Goal: Information Seeking & Learning: Check status

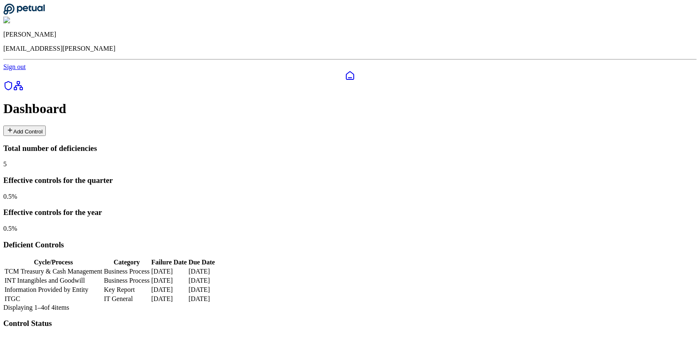
click at [103, 268] on td "TCM Treasury & Cash Management" at bounding box center [53, 272] width 99 height 8
type input "**********"
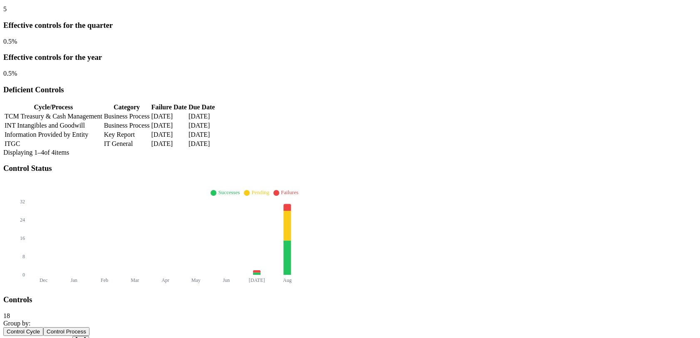
scroll to position [58, 0]
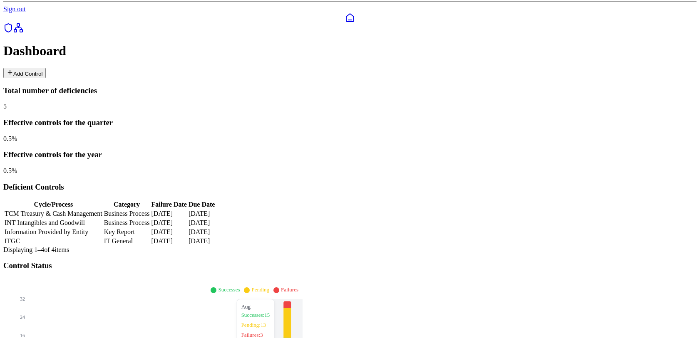
click at [291, 308] on icon at bounding box center [286, 323] width 7 height 30
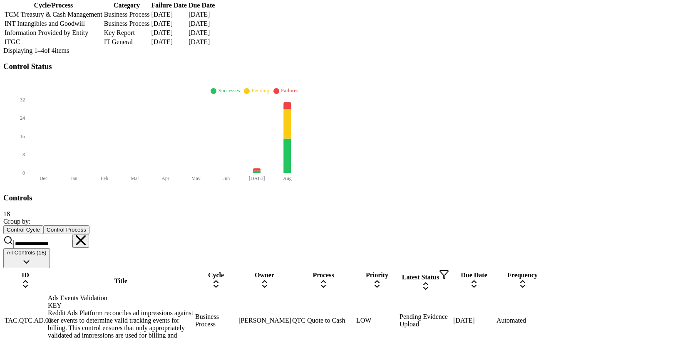
scroll to position [0, 0]
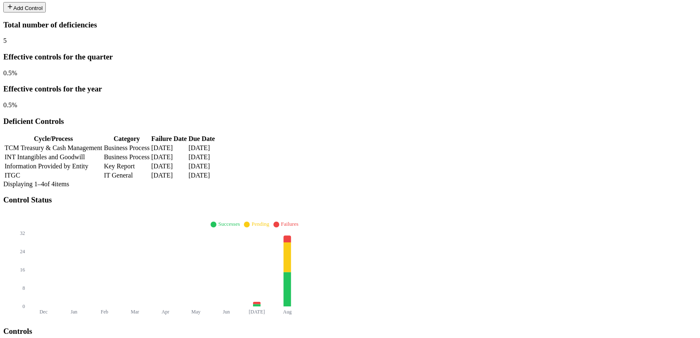
scroll to position [116, 0]
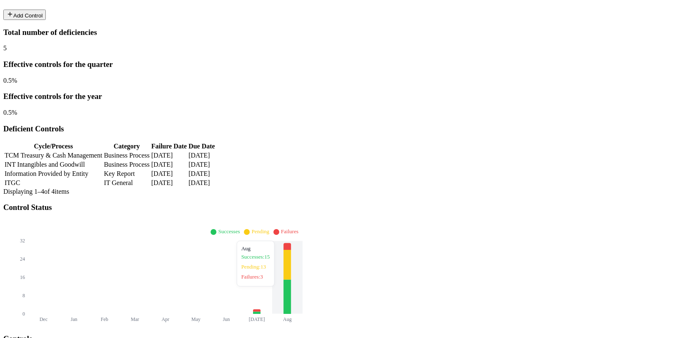
click at [291, 280] on icon at bounding box center [286, 297] width 7 height 35
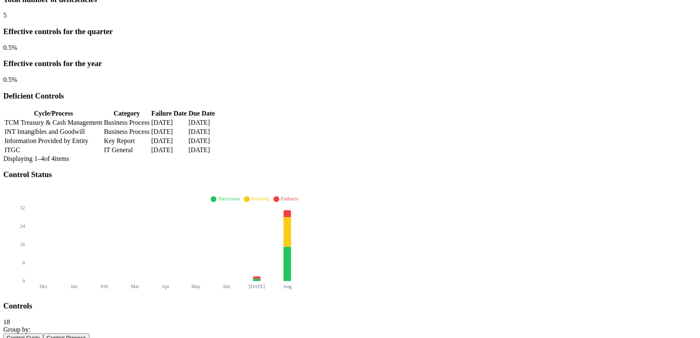
scroll to position [0, 0]
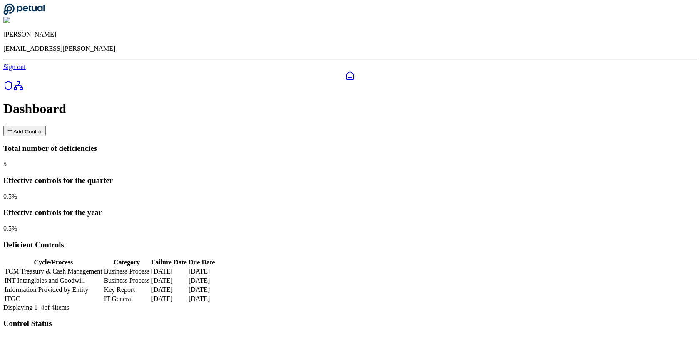
click at [103, 268] on td "TCM Treasury & Cash Management" at bounding box center [53, 272] width 99 height 8
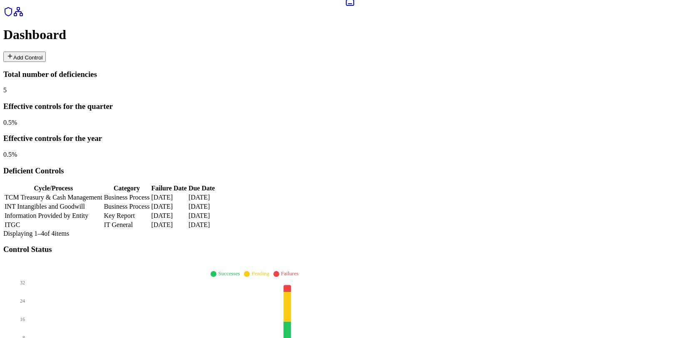
click at [103, 203] on td "INT Intangibles and Goodwill" at bounding box center [53, 207] width 99 height 8
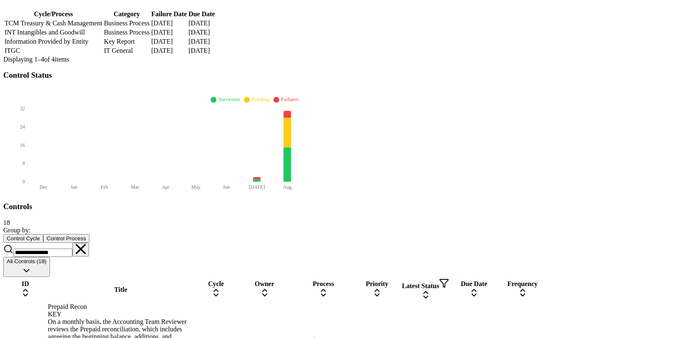
scroll to position [257, 0]
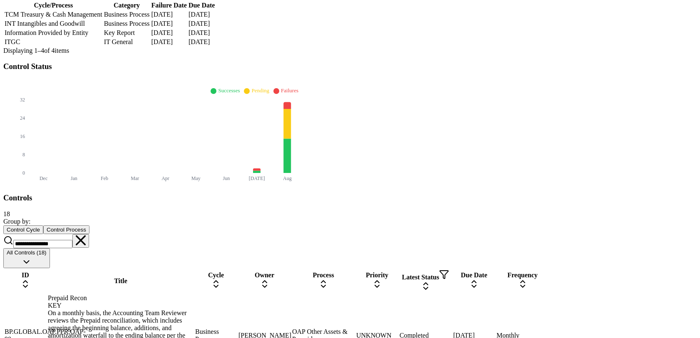
click at [86, 236] on icon at bounding box center [81, 241] width 10 height 10
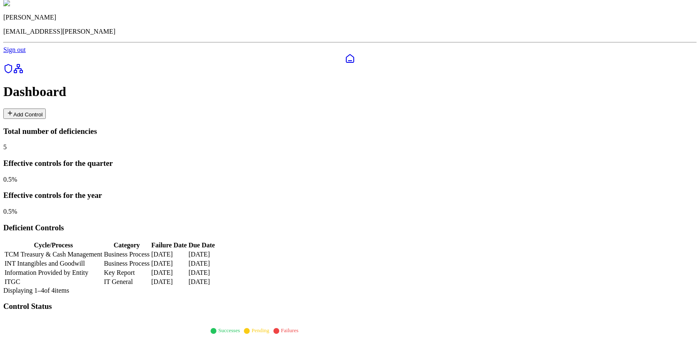
scroll to position [0, 0]
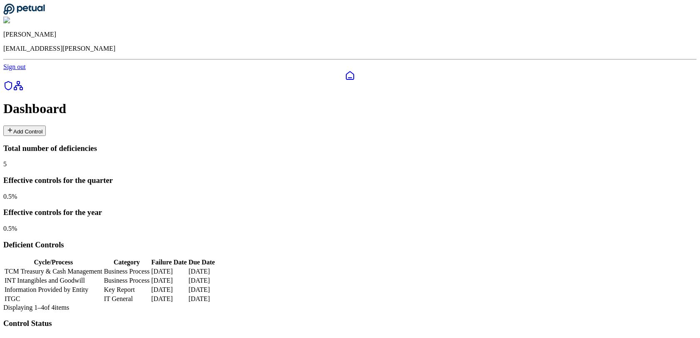
click at [10, 85] on link at bounding box center [8, 88] width 10 height 7
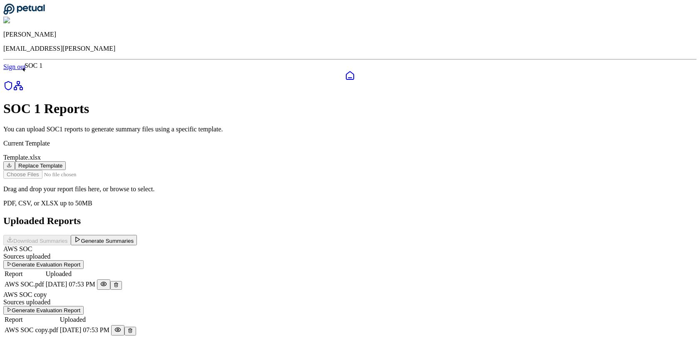
click at [10, 81] on icon at bounding box center [8, 86] width 10 height 10
click at [15, 87] on icon at bounding box center [18, 86] width 10 height 10
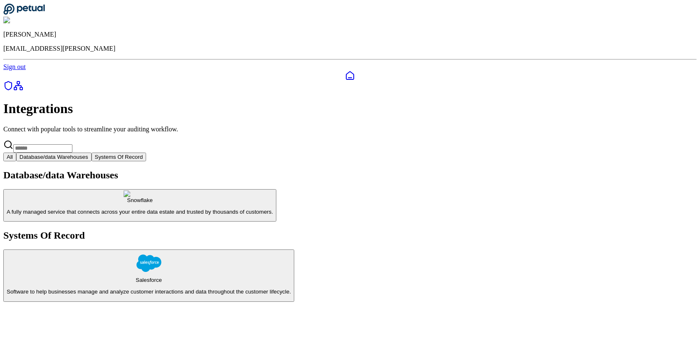
click at [13, 81] on icon at bounding box center [8, 86] width 10 height 10
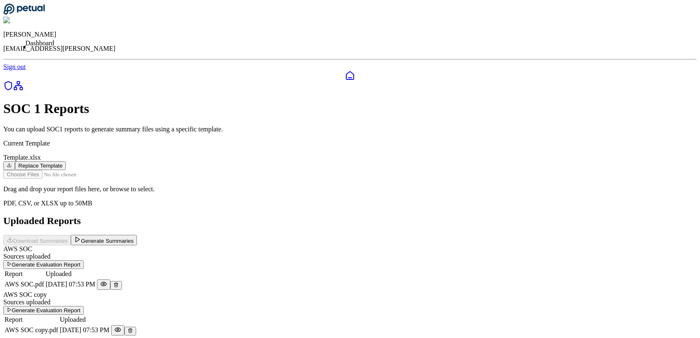
click at [345, 71] on icon at bounding box center [350, 76] width 10 height 10
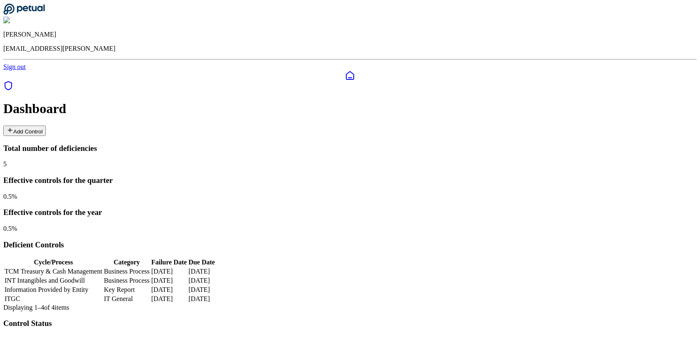
click at [216, 268] on td "[DATE]" at bounding box center [201, 272] width 27 height 8
click at [103, 277] on td "INT Intangibles and Goodwill" at bounding box center [53, 281] width 99 height 8
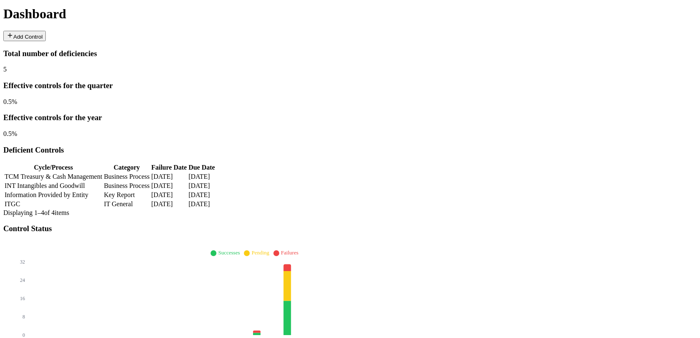
scroll to position [63, 0]
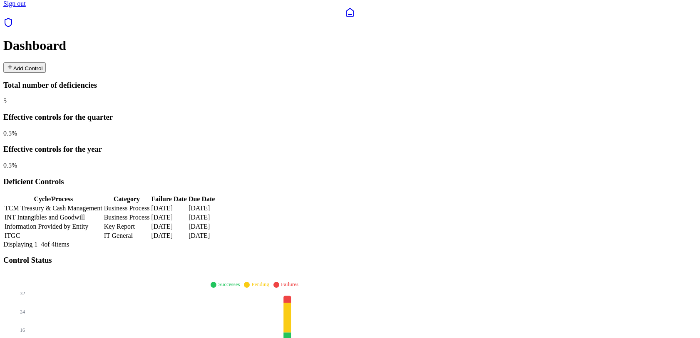
click at [103, 214] on td "INT Intangibles and Goodwill" at bounding box center [53, 218] width 99 height 8
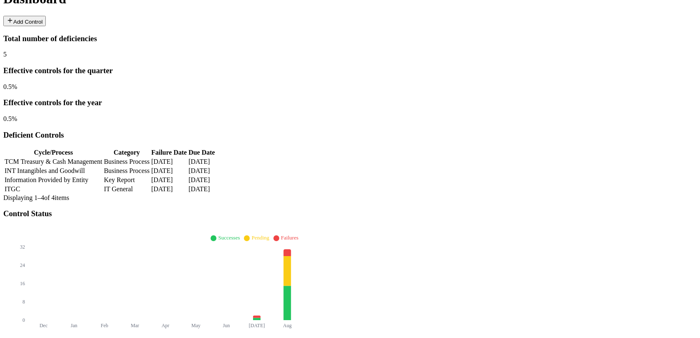
scroll to position [109, 0]
click at [103, 177] on td "Information Provided by Entity" at bounding box center [53, 181] width 99 height 8
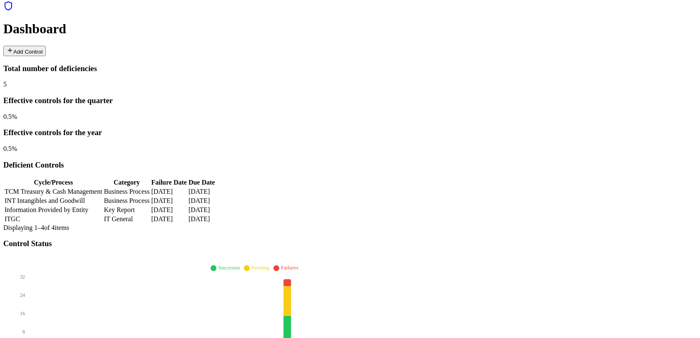
click at [102, 215] on td "ITGC" at bounding box center [53, 219] width 99 height 8
type input "**********"
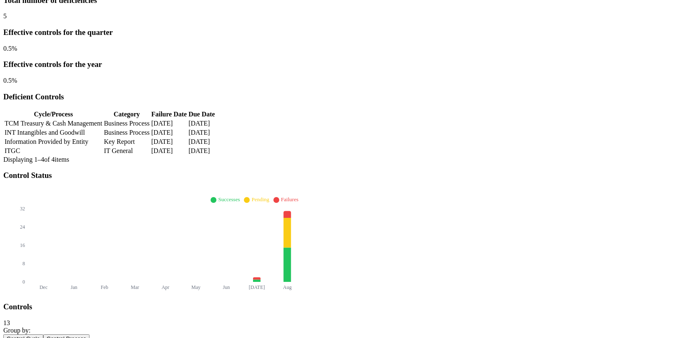
scroll to position [217, 0]
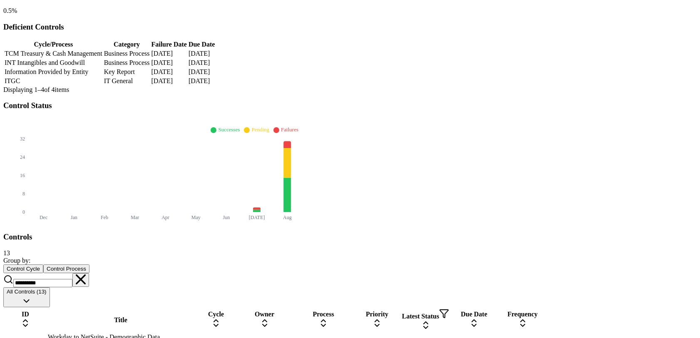
scroll to position [216, 0]
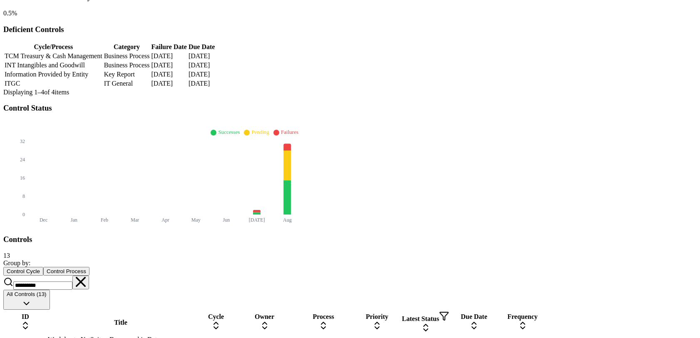
click at [86, 277] on icon at bounding box center [81, 282] width 10 height 10
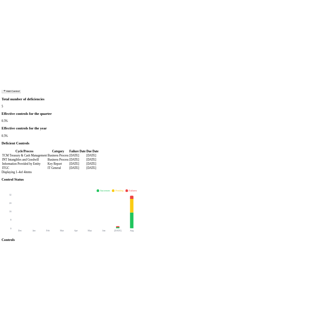
scroll to position [0, 0]
